Goal: Task Accomplishment & Management: Complete application form

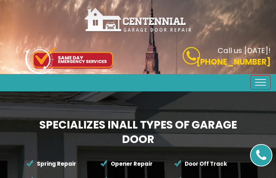
type input "ZoFluNTzA"
type input "2736877354"
type input "[EMAIL_ADDRESS][DOMAIN_NAME]"
type input "GPtMnBuSmyLse"
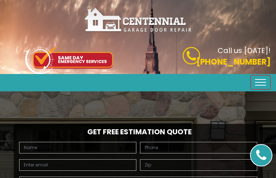
type input "MqICzGIVLILV"
type input "9426247343"
type input "[EMAIL_ADDRESS][DOMAIN_NAME]"
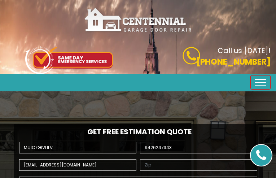
type input "XAGwsDFQWJm"
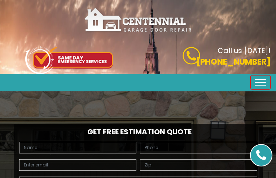
type input "zavtnttVdXDRw"
type input "5301789107"
type input "[EMAIL_ADDRESS][DOMAIN_NAME]"
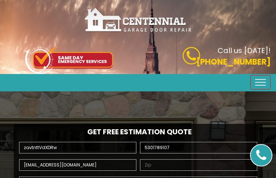
type input "kuMBvVWrRSwTbie"
